Goal: Navigation & Orientation: Find specific page/section

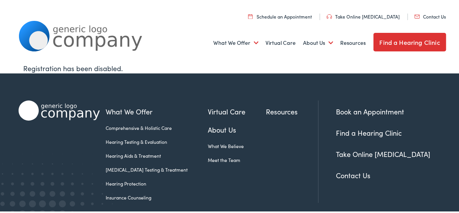
click at [391, 117] on ul "Book an Appointment Find a Hearing Clinic Take Online Hearing Test Contact Us" at bounding box center [391, 142] width 110 height 74
click at [354, 64] on div "Registration has been disabled." at bounding box center [232, 67] width 418 height 10
click at [112, 99] on div "What We Offer Comprehensive & Holistic Care Hearing Testing & Evaluation Hearin…" at bounding box center [212, 150] width 213 height 103
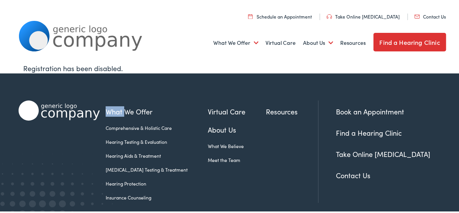
click at [112, 99] on div "What We Offer Comprehensive & Holistic Care Hearing Testing & Evaluation Hearin…" at bounding box center [212, 150] width 213 height 103
click at [377, 130] on link "Find a Hearing Clinic" at bounding box center [369, 132] width 66 height 10
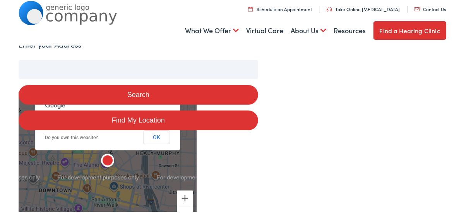
scroll to position [139, 0]
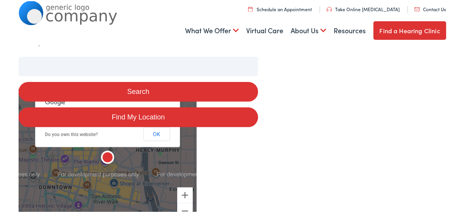
click at [102, 156] on img "The Alamo" at bounding box center [107, 157] width 19 height 19
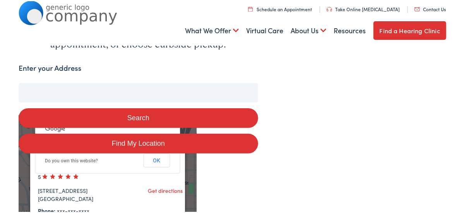
scroll to position [110, 0]
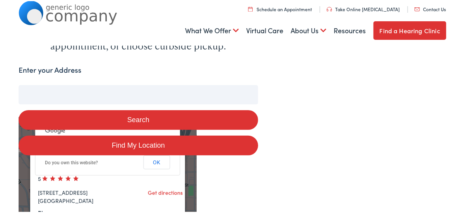
click at [137, 120] on button "Search" at bounding box center [139, 119] width 240 height 20
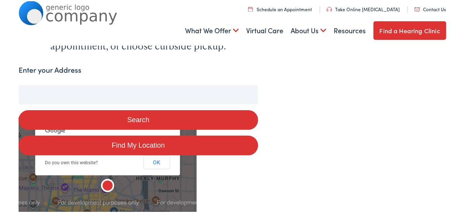
click at [127, 147] on link "Find My Location" at bounding box center [139, 145] width 240 height 20
type input "Saginaw, [US_STATE]"
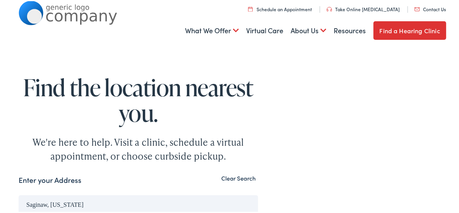
scroll to position [110, 0]
